Goal: Task Accomplishment & Management: Manage account settings

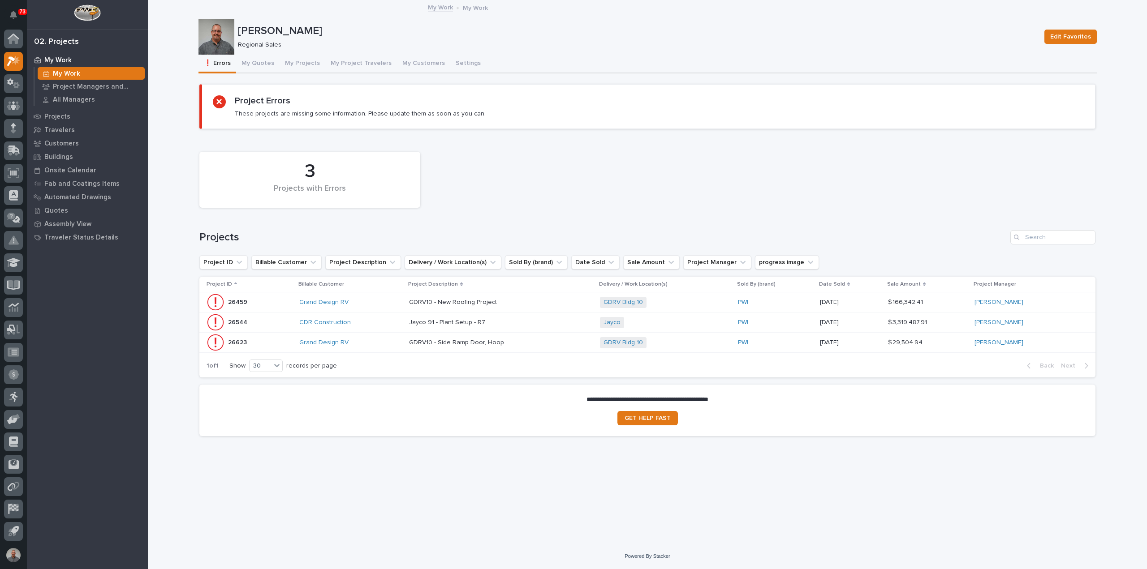
click at [533, 341] on p at bounding box center [487, 343] width 157 height 8
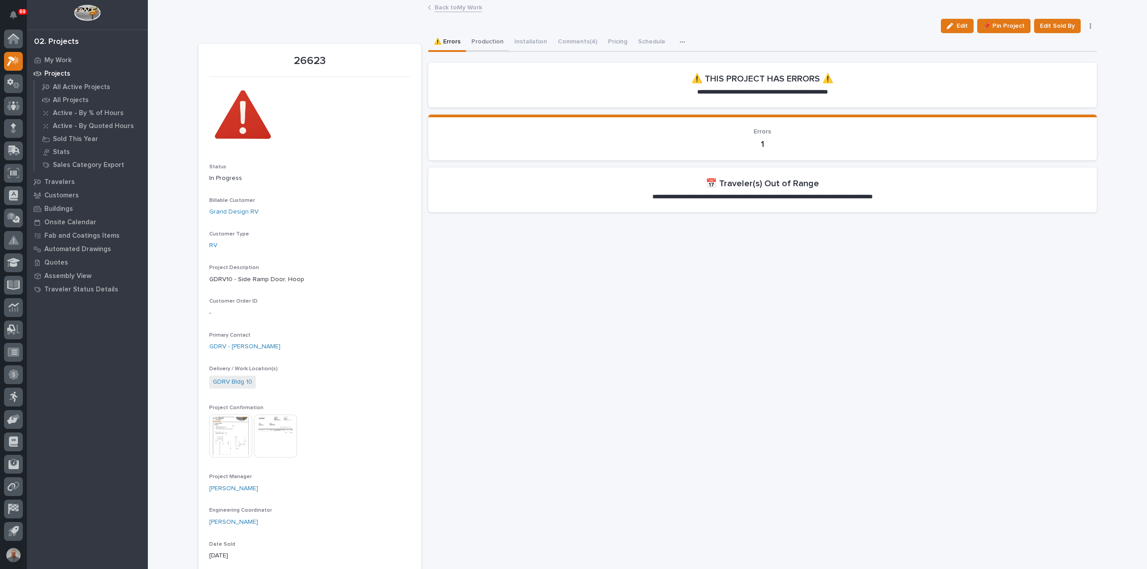
click at [491, 39] on button "Production" at bounding box center [487, 42] width 43 height 19
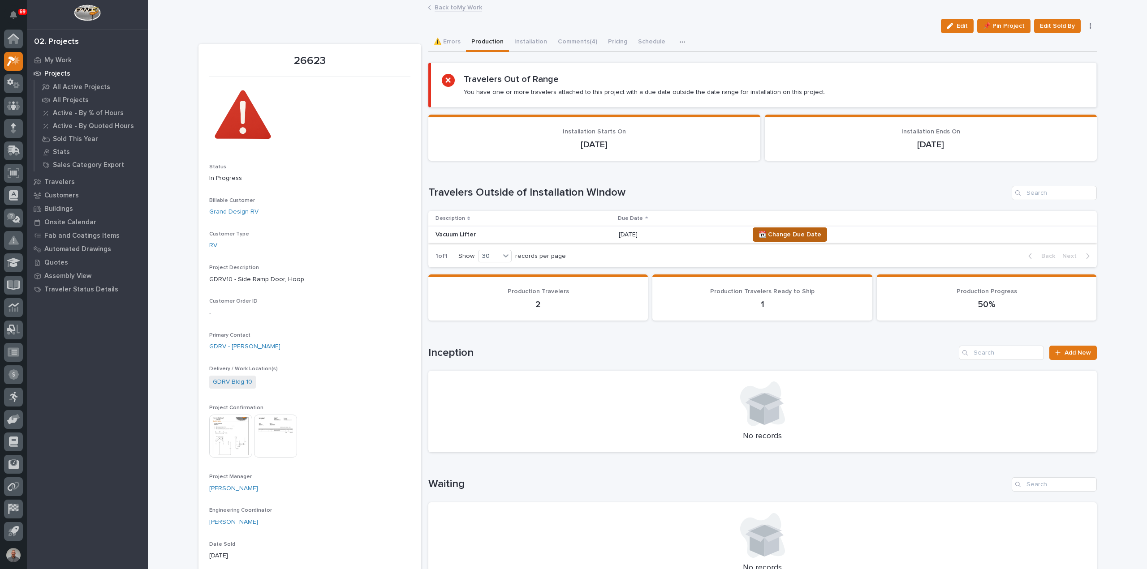
click at [808, 236] on span "📆 Change Due Date" at bounding box center [789, 234] width 63 height 11
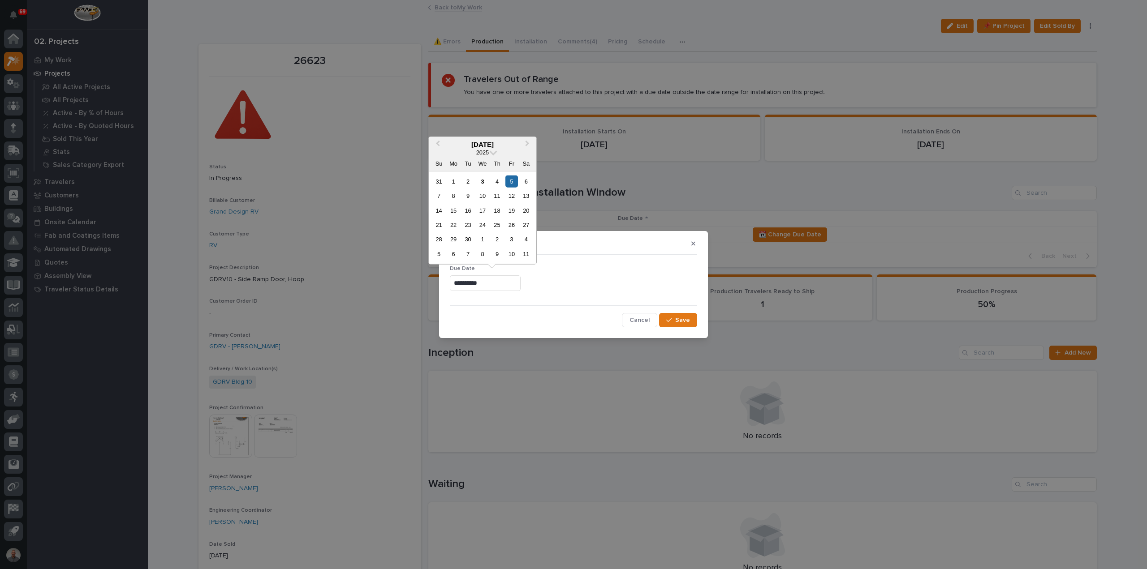
click at [500, 286] on input "**********" at bounding box center [485, 283] width 71 height 16
click at [482, 208] on div "17" at bounding box center [482, 210] width 12 height 12
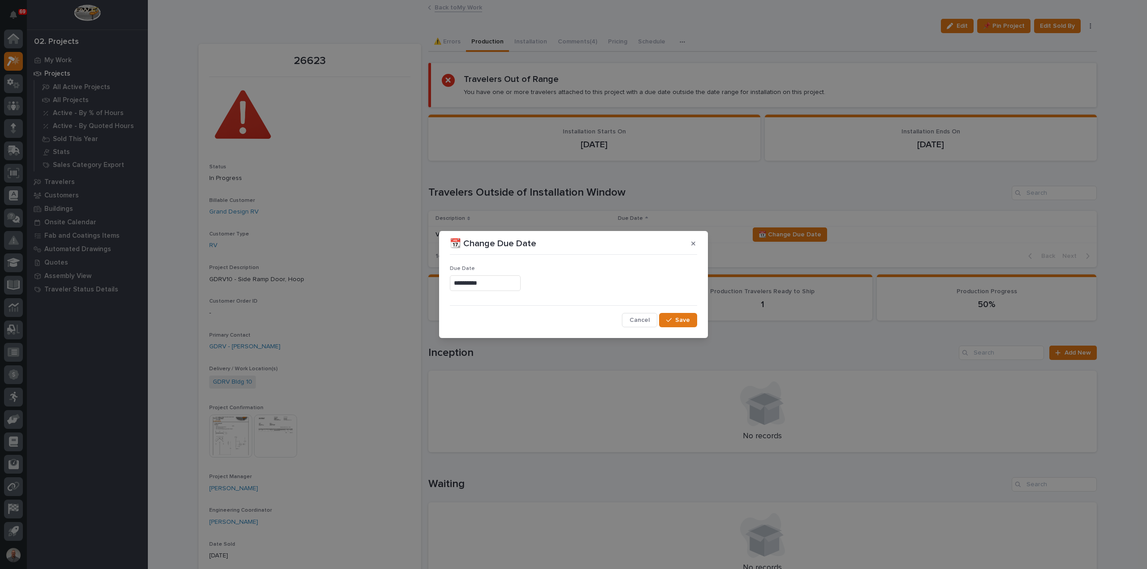
type input "**********"
click at [680, 321] on span "Save" at bounding box center [682, 320] width 15 height 8
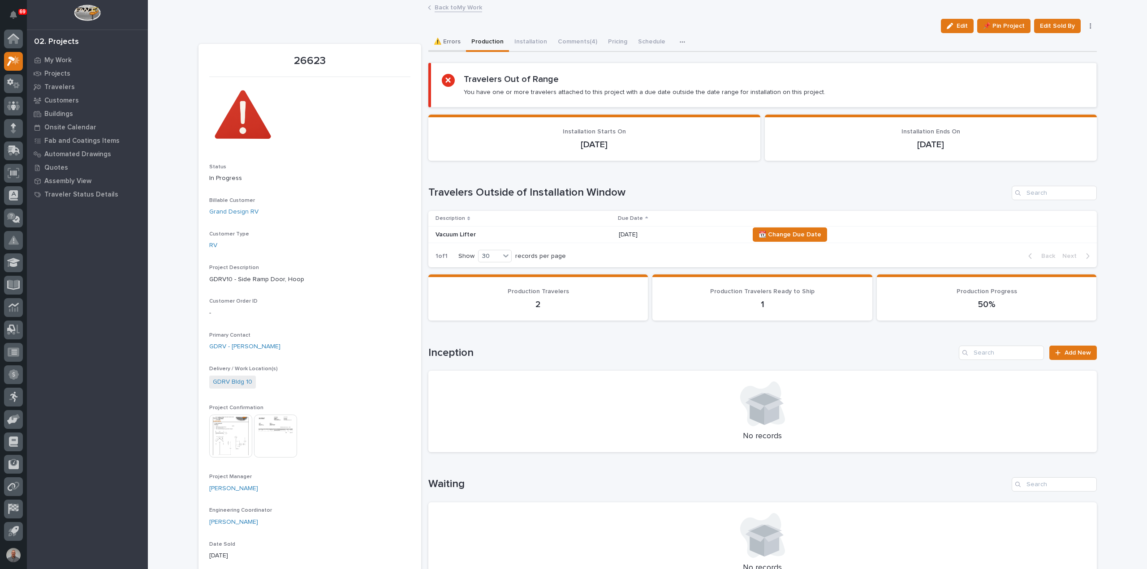
click at [444, 42] on button "⚠️ Errors" at bounding box center [447, 42] width 38 height 19
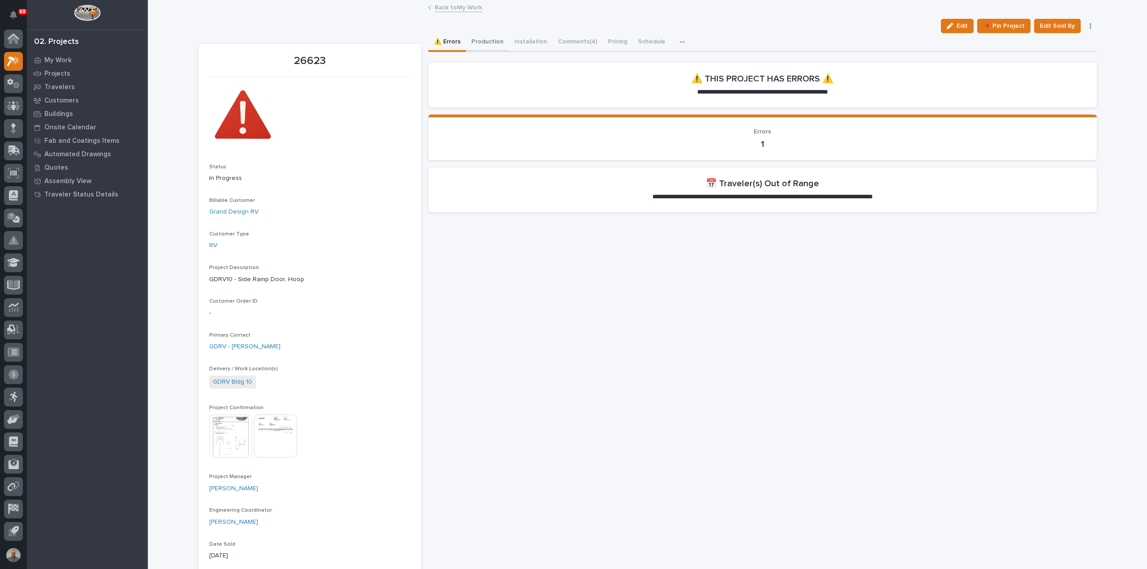
click at [490, 42] on button "Production" at bounding box center [487, 42] width 43 height 19
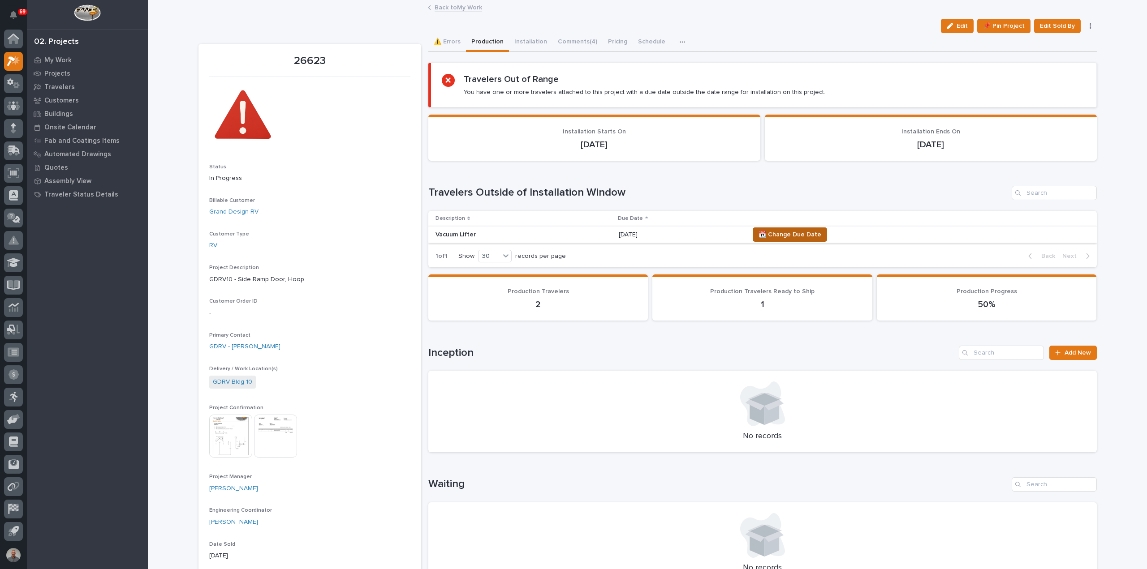
click at [776, 235] on span "📆 Change Due Date" at bounding box center [789, 234] width 63 height 11
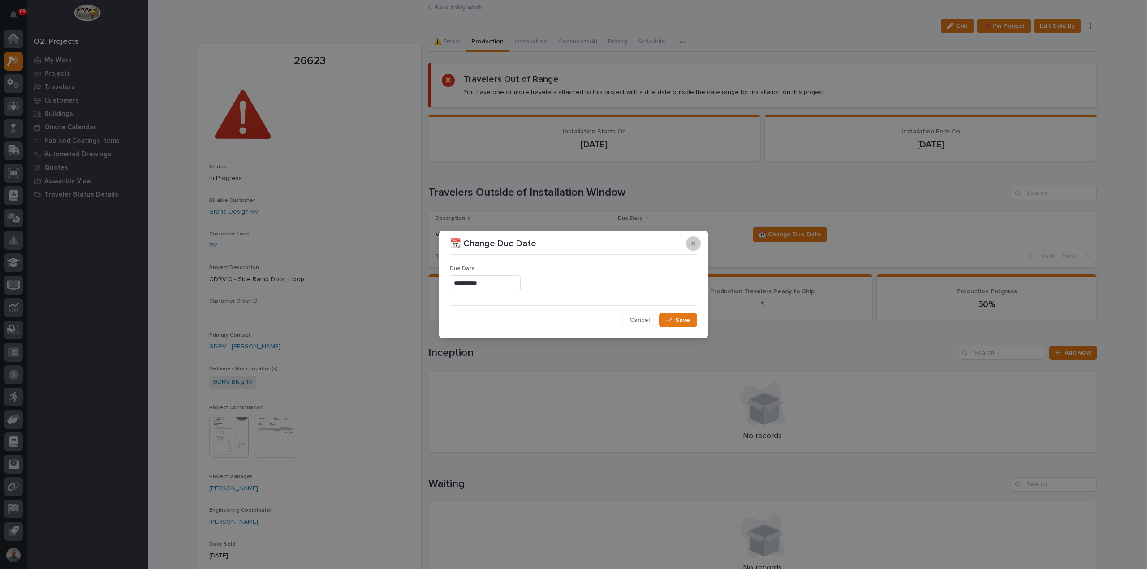
click at [692, 242] on icon "button" at bounding box center [693, 244] width 4 height 4
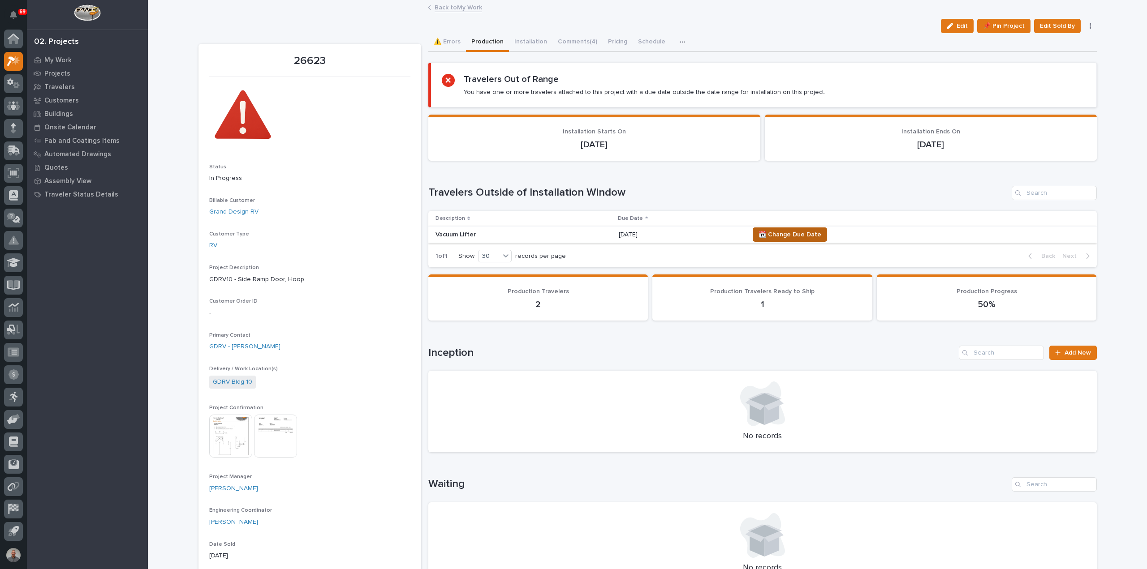
click at [813, 235] on span "📆 Change Due Date" at bounding box center [789, 234] width 63 height 11
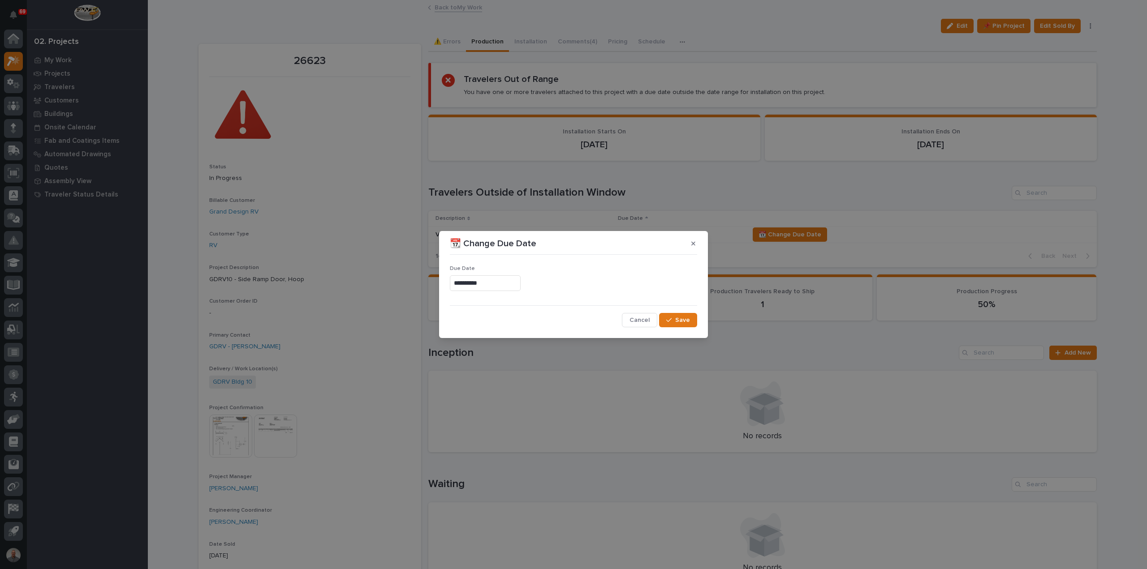
click at [521, 284] on input "**********" at bounding box center [485, 283] width 71 height 16
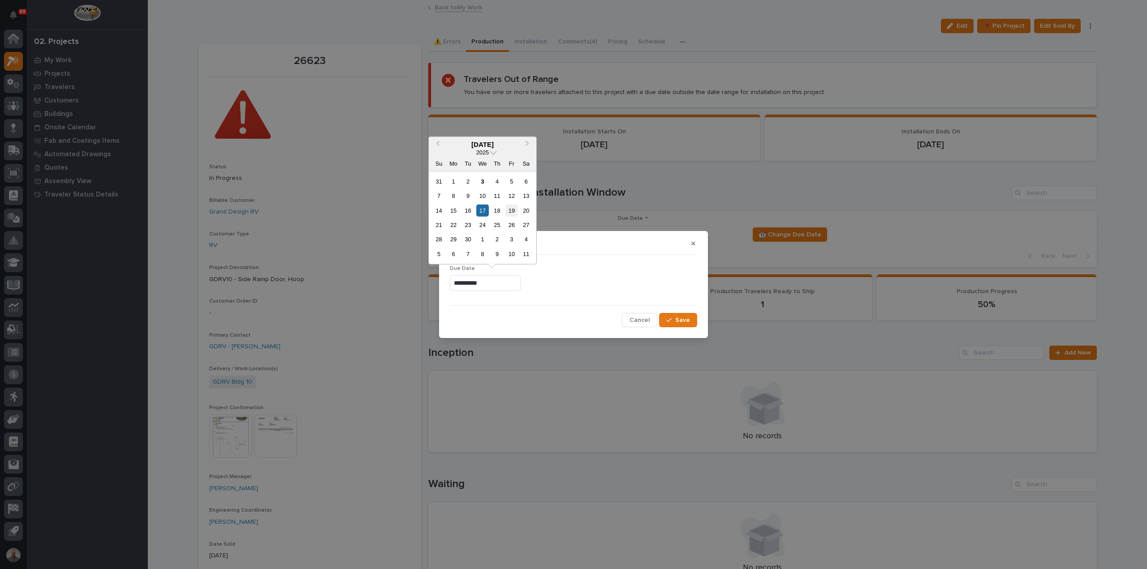
click at [511, 207] on div "19" at bounding box center [511, 210] width 12 height 12
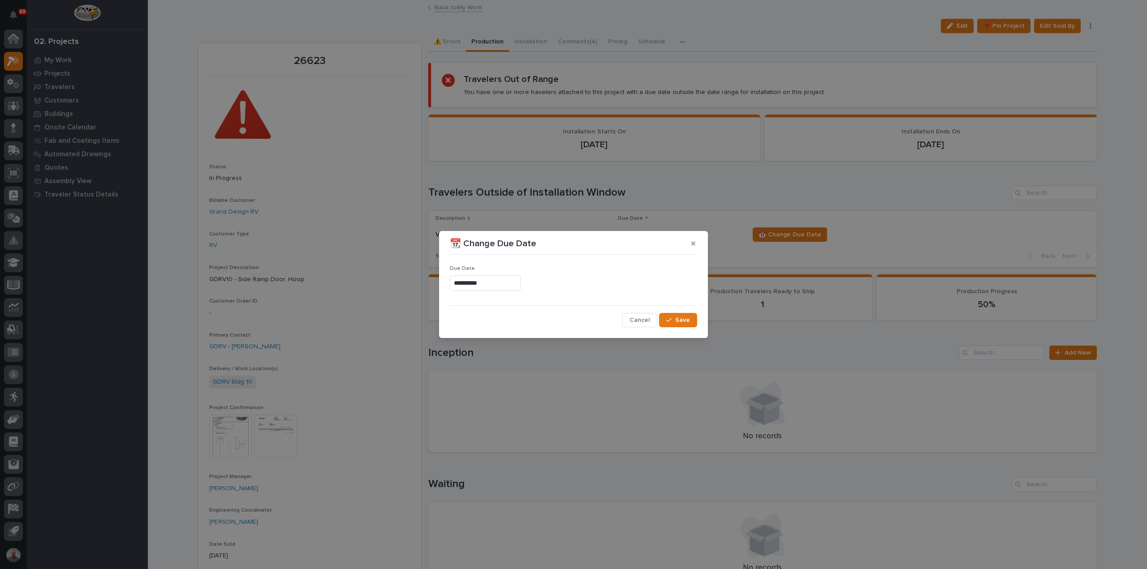
type input "**********"
click at [680, 318] on span "Save" at bounding box center [682, 320] width 15 height 8
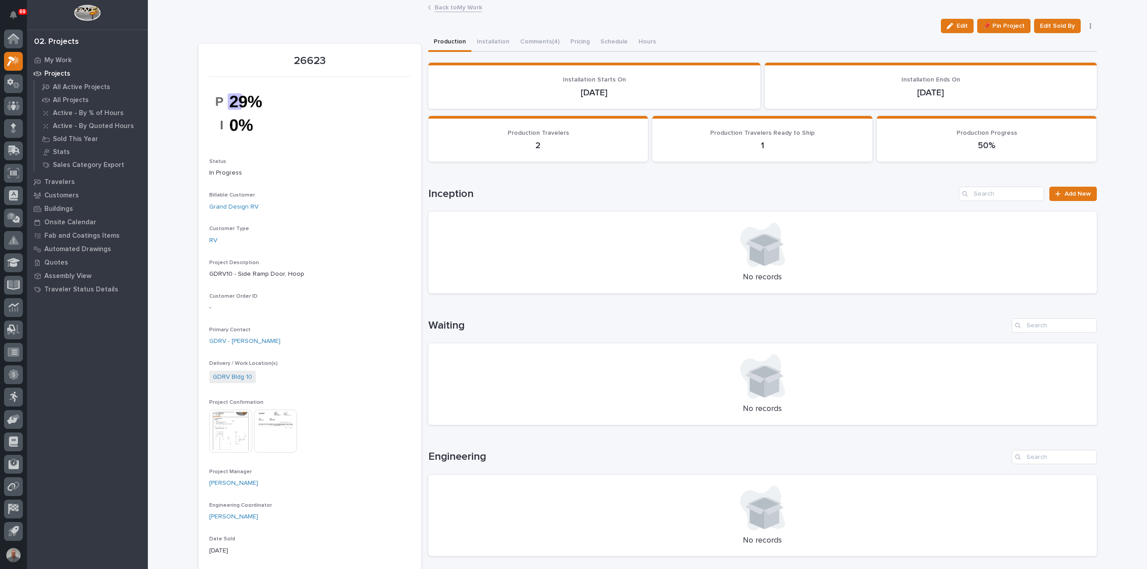
click at [464, 8] on link "Back to My Work" at bounding box center [458, 7] width 47 height 10
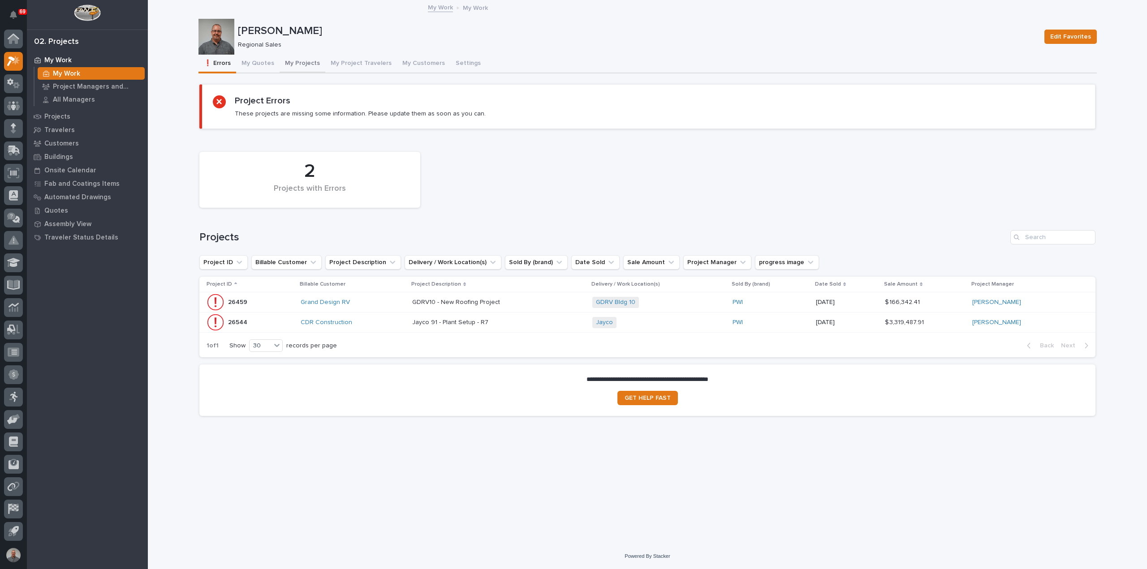
click at [298, 62] on button "My Projects" at bounding box center [303, 64] width 46 height 19
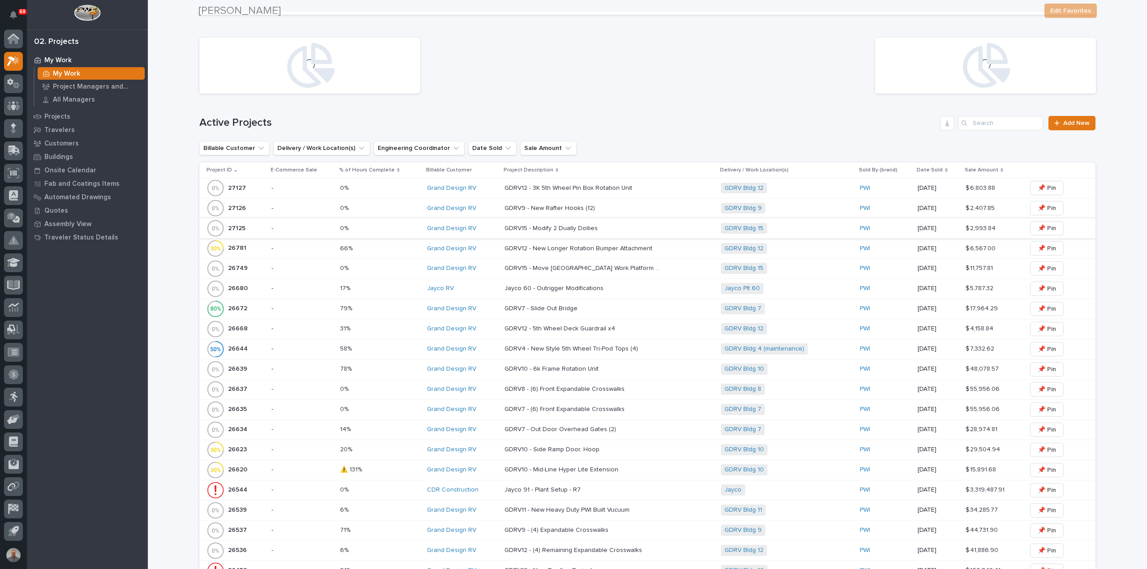
scroll to position [269, 0]
click at [658, 251] on div "GDRV12 - New Longer Rotation Bumper Attachment GDRV12 - New Longer Rotation Bum…" at bounding box center [608, 247] width 209 height 15
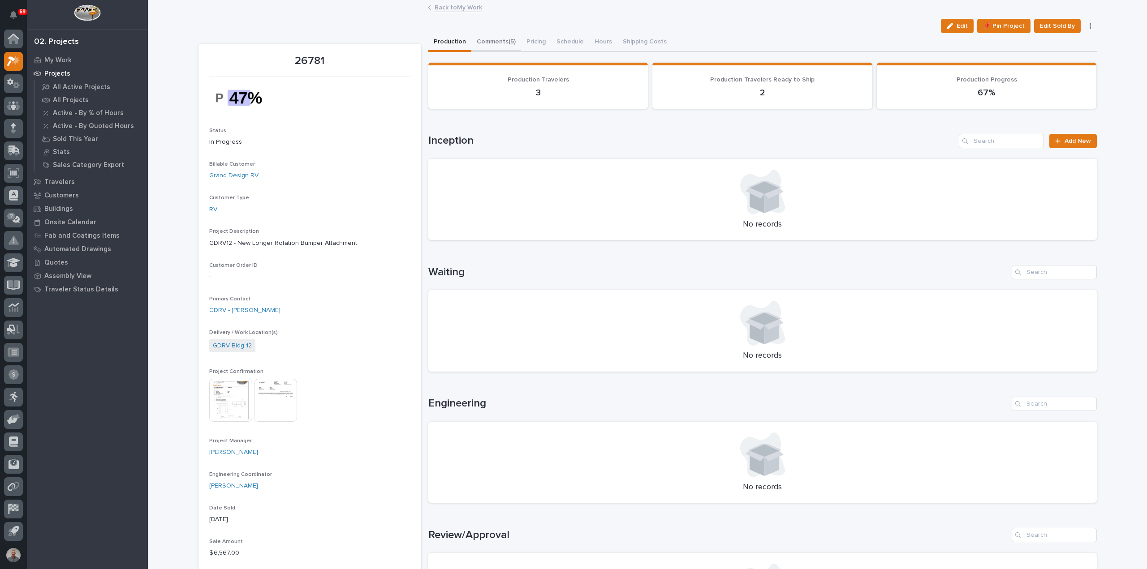
click at [498, 41] on button "Comments (5)" at bounding box center [496, 42] width 50 height 19
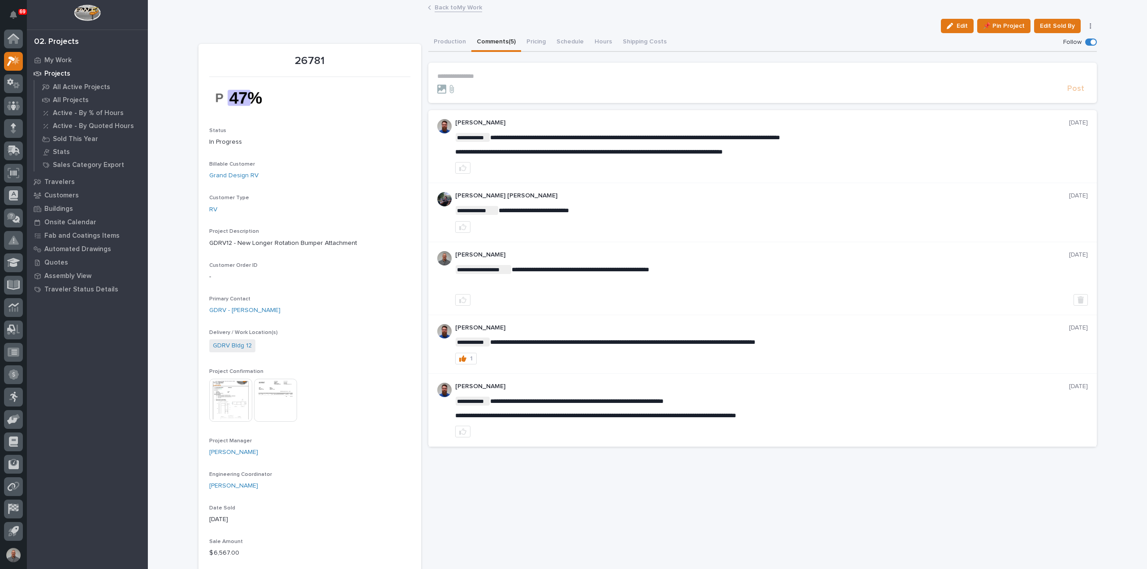
click at [455, 4] on link "Back to My Work" at bounding box center [458, 7] width 47 height 10
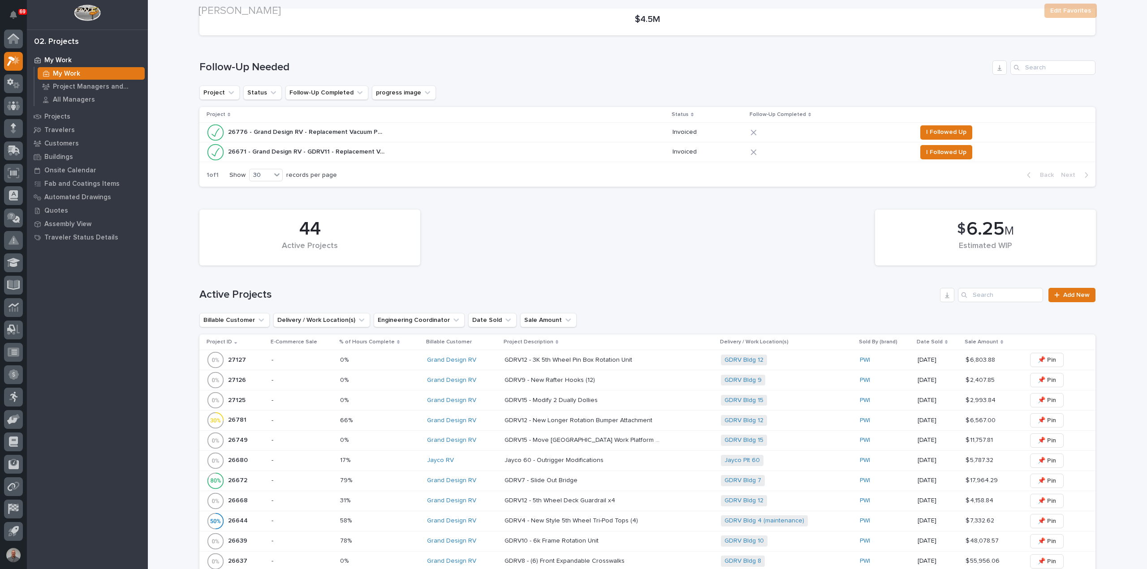
scroll to position [134, 0]
